Goal: Information Seeking & Learning: Learn about a topic

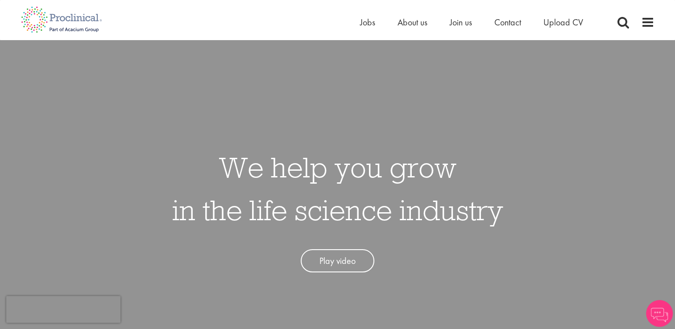
click at [356, 23] on div "Home Jobs About us Join us Contact Upload CV" at bounding box center [334, 16] width 640 height 33
click at [369, 21] on span "Jobs" at bounding box center [367, 23] width 15 height 12
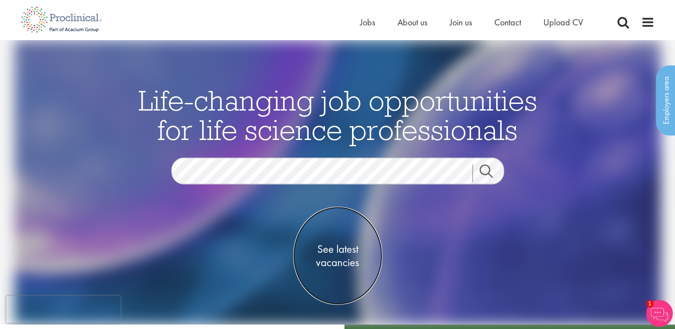
click at [331, 251] on span "See latest vacancies" at bounding box center [337, 255] width 89 height 27
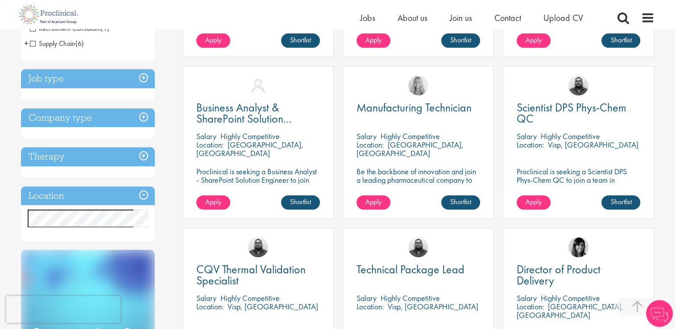
scroll to position [312, 0]
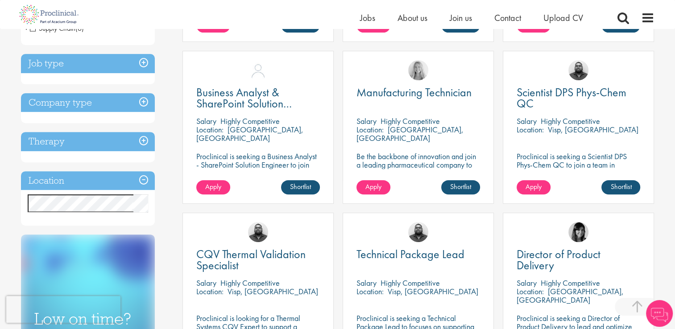
click at [100, 104] on h3 "Company type" at bounding box center [88, 102] width 134 height 19
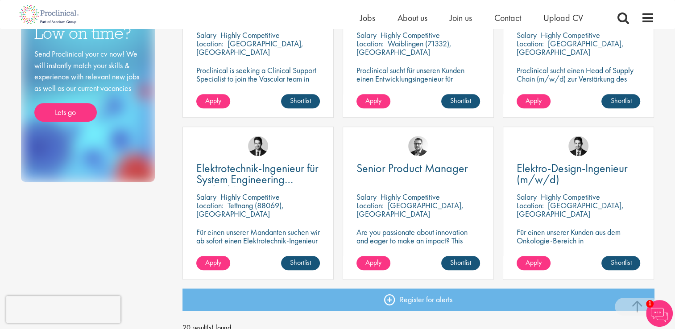
scroll to position [625, 0]
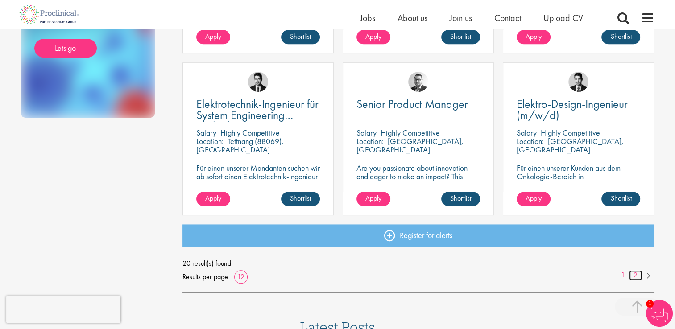
click at [635, 276] on link "2" at bounding box center [635, 275] width 13 height 10
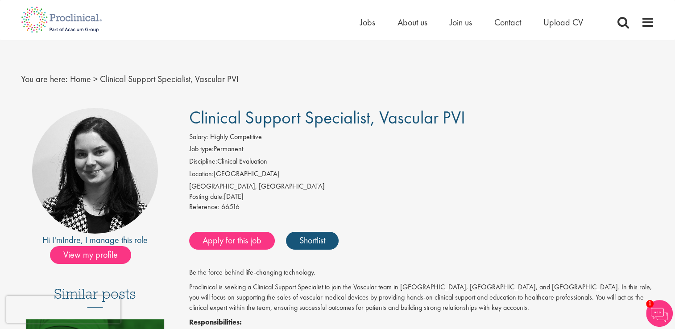
scroll to position [178, 0]
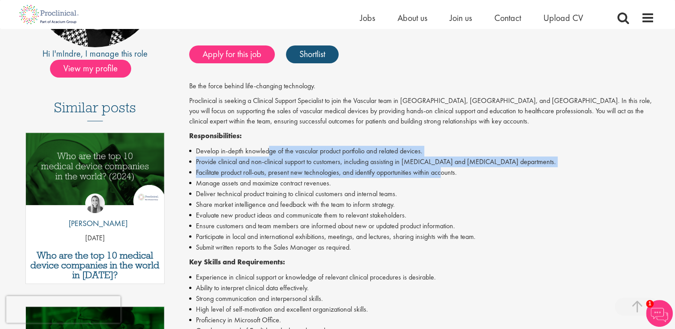
drag, startPoint x: 270, startPoint y: 145, endPoint x: 444, endPoint y: 168, distance: 175.1
click at [444, 168] on div "Be the force behind life-changing technology. Proclinical is seeking a Clinical…" at bounding box center [421, 281] width 465 height 401
click at [258, 161] on li "Provide clinical and non-clinical support to customers, including assisting in …" at bounding box center [421, 162] width 465 height 11
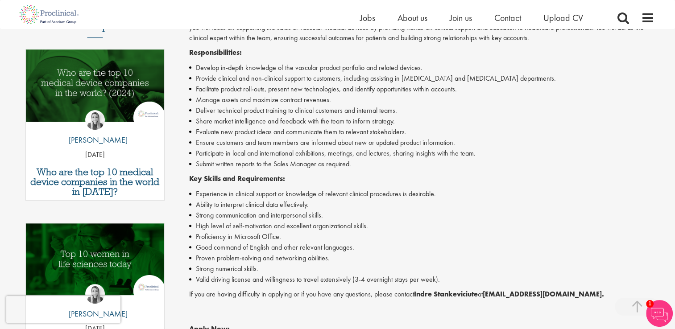
scroll to position [268, 0]
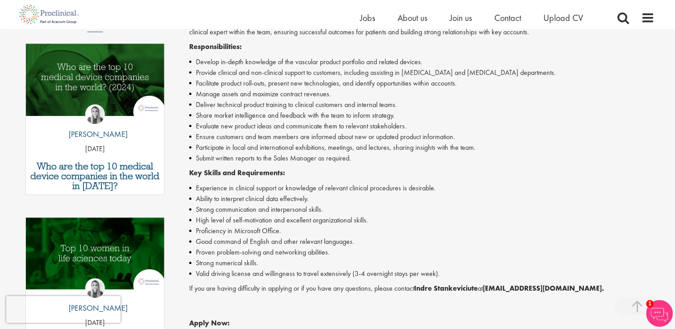
click at [224, 187] on li "Experience in clinical support or knowledge of relevant clinical procedures is …" at bounding box center [421, 188] width 465 height 11
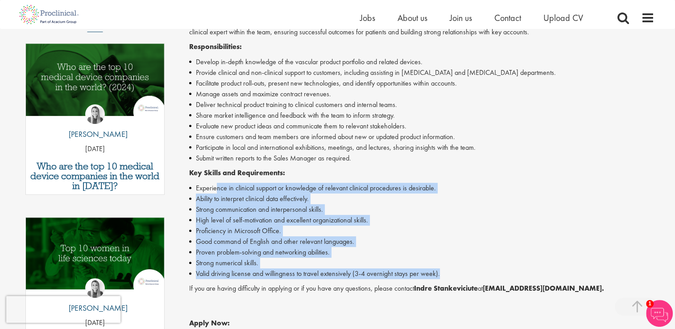
drag, startPoint x: 215, startPoint y: 187, endPoint x: 467, endPoint y: 271, distance: 265.6
click at [467, 271] on ul "Experience in clinical support or knowledge of relevant clinical procedures is …" at bounding box center [421, 231] width 465 height 96
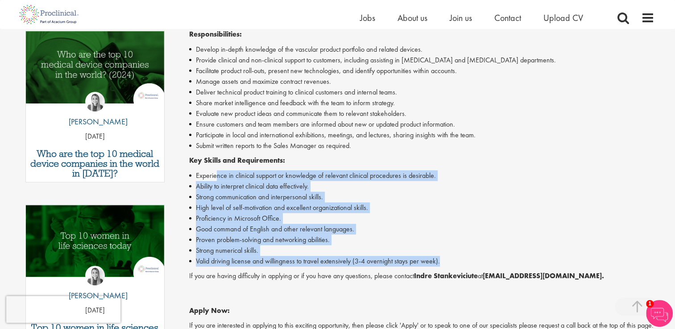
scroll to position [312, 0]
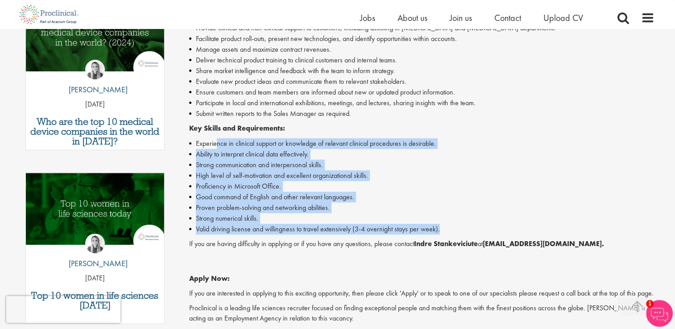
click at [382, 203] on li "Proven problem-solving and networking abilities." at bounding box center [421, 208] width 465 height 11
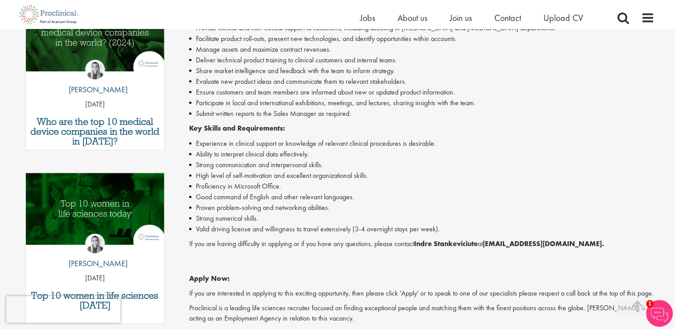
click at [278, 216] on li "Strong numerical skills." at bounding box center [421, 218] width 465 height 11
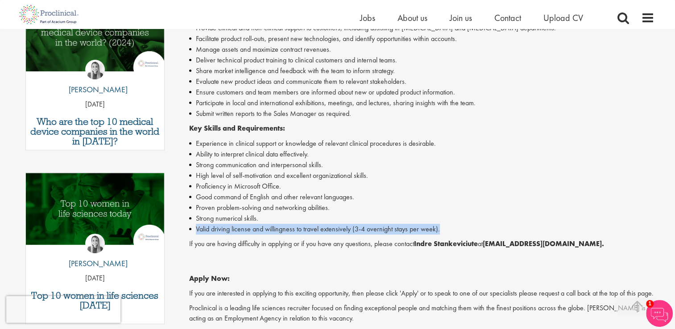
drag, startPoint x: 195, startPoint y: 228, endPoint x: 452, endPoint y: 235, distance: 258.0
click at [452, 235] on div "Be the force behind life-changing technology. Proclinical is seeking a Clinical…" at bounding box center [421, 147] width 465 height 401
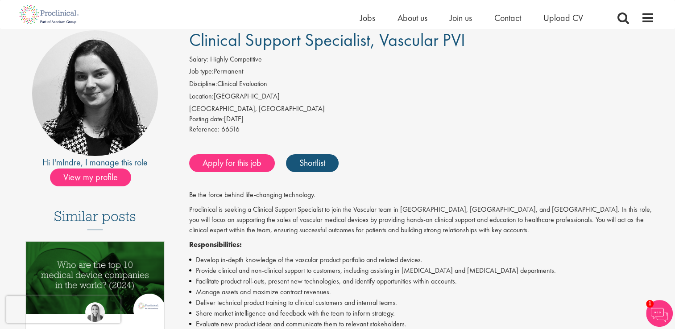
scroll to position [45, 0]
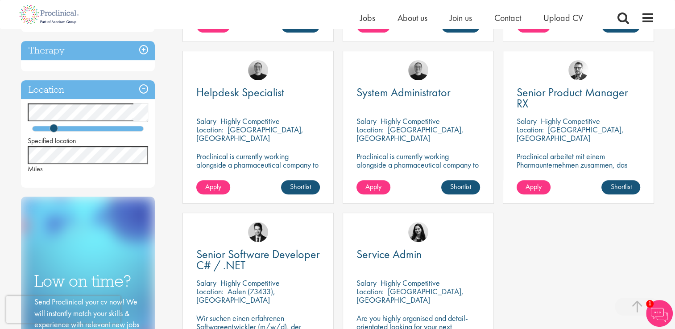
scroll to position [89, 0]
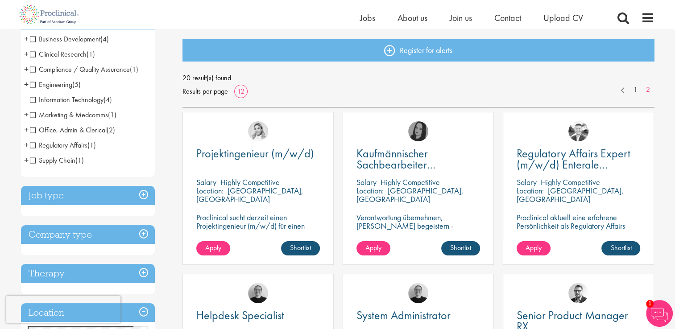
click at [32, 54] on span "Clinical Research" at bounding box center [58, 54] width 57 height 9
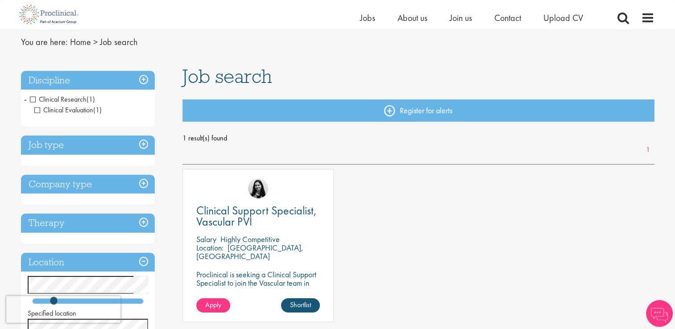
scroll to position [45, 0]
